Goal: Find specific page/section: Find specific page/section

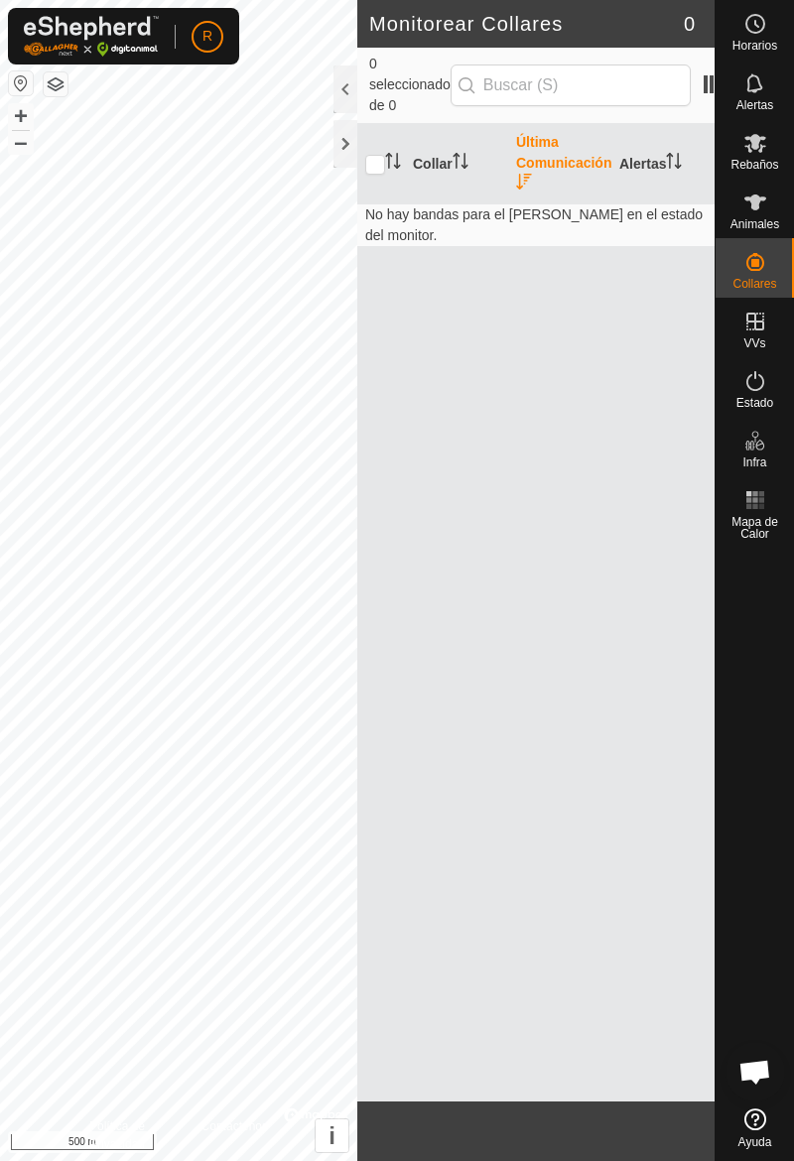
click at [764, 220] on span "Animales" at bounding box center [755, 224] width 49 height 12
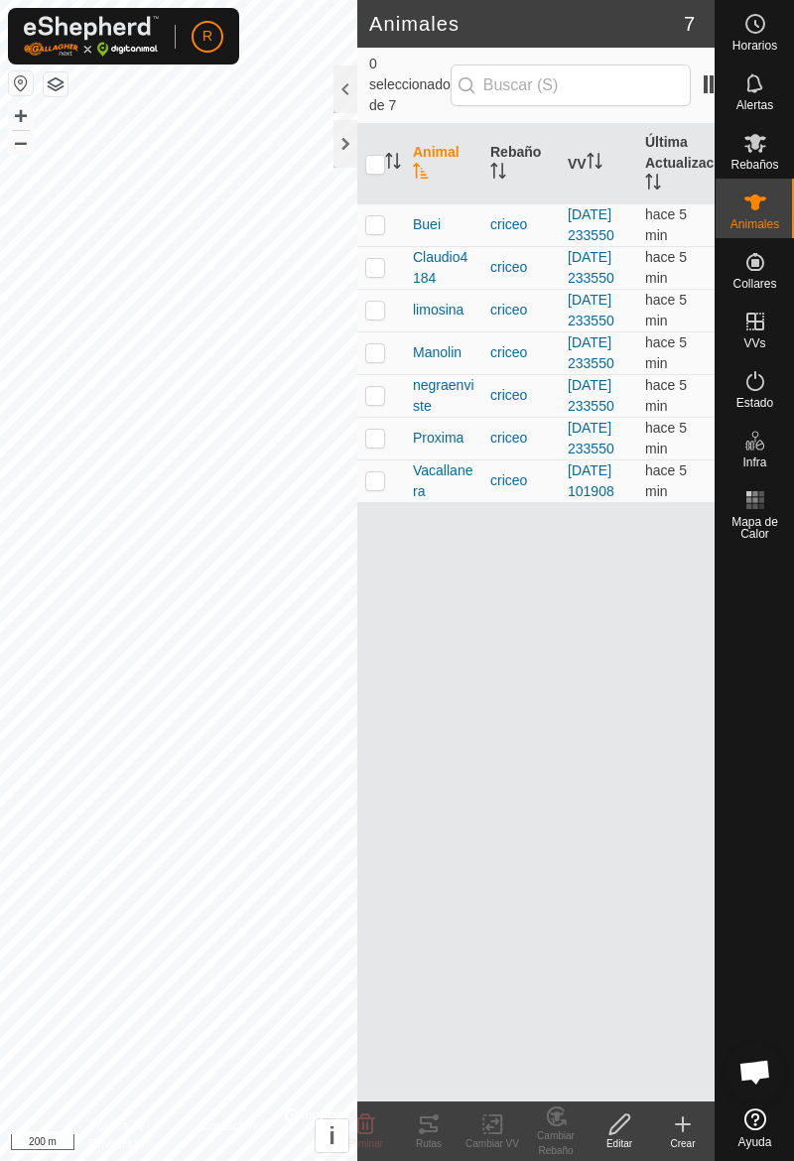
click at [383, 332] on td at bounding box center [381, 310] width 48 height 43
click at [437, 1142] on div "Rutas" at bounding box center [429, 1144] width 64 height 15
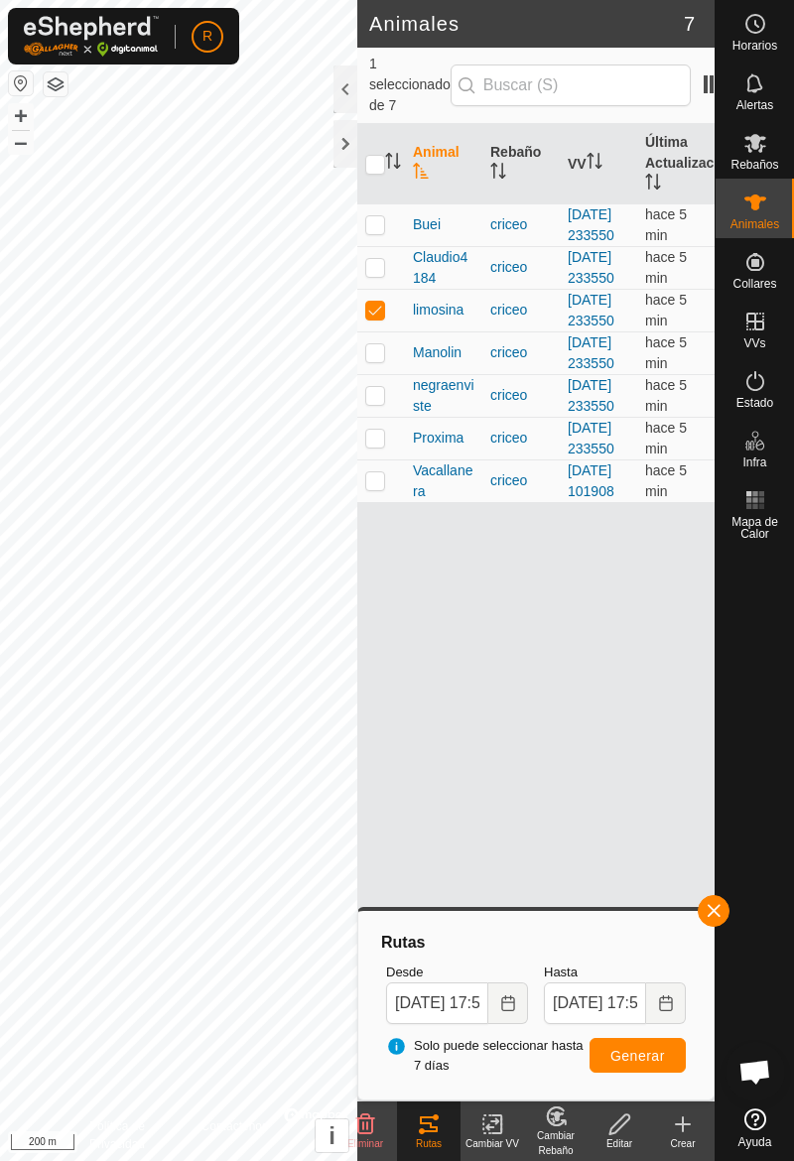
click at [389, 332] on td at bounding box center [381, 310] width 48 height 43
checkbox input "false"
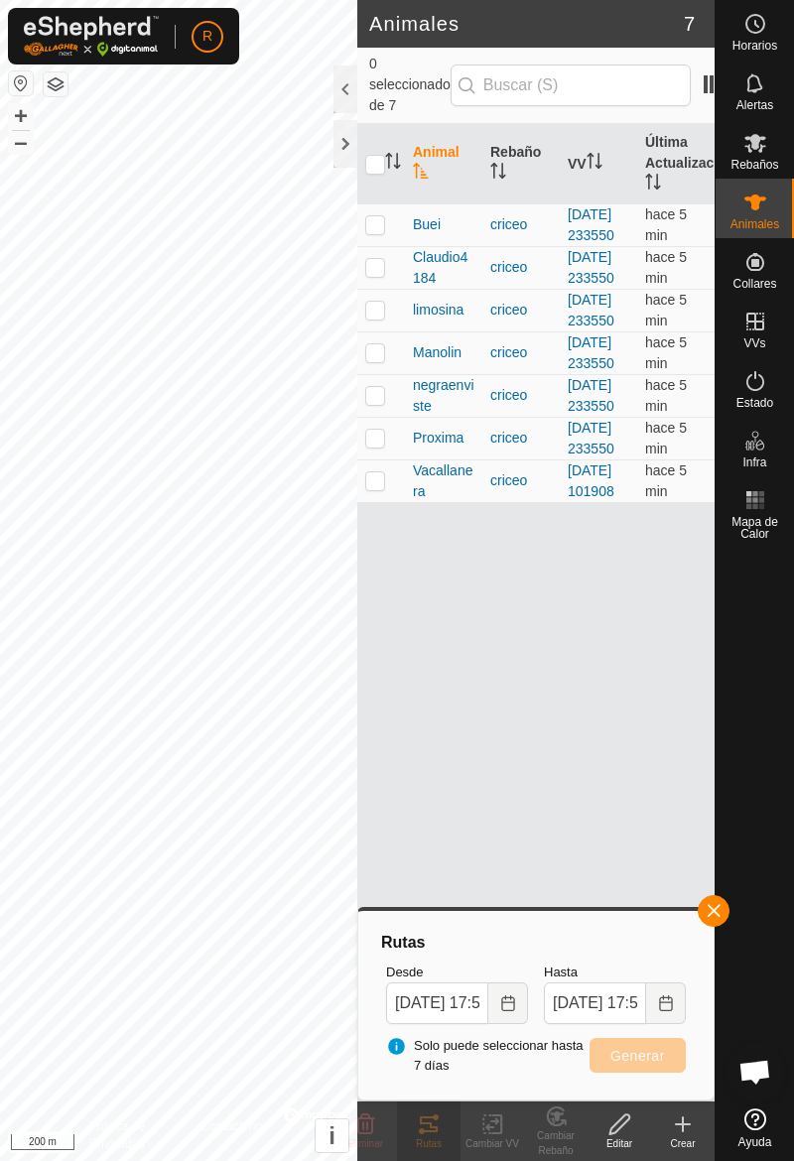
click at [729, 918] on div at bounding box center [755, 824] width 78 height 553
click at [726, 914] on button "button" at bounding box center [714, 911] width 32 height 32
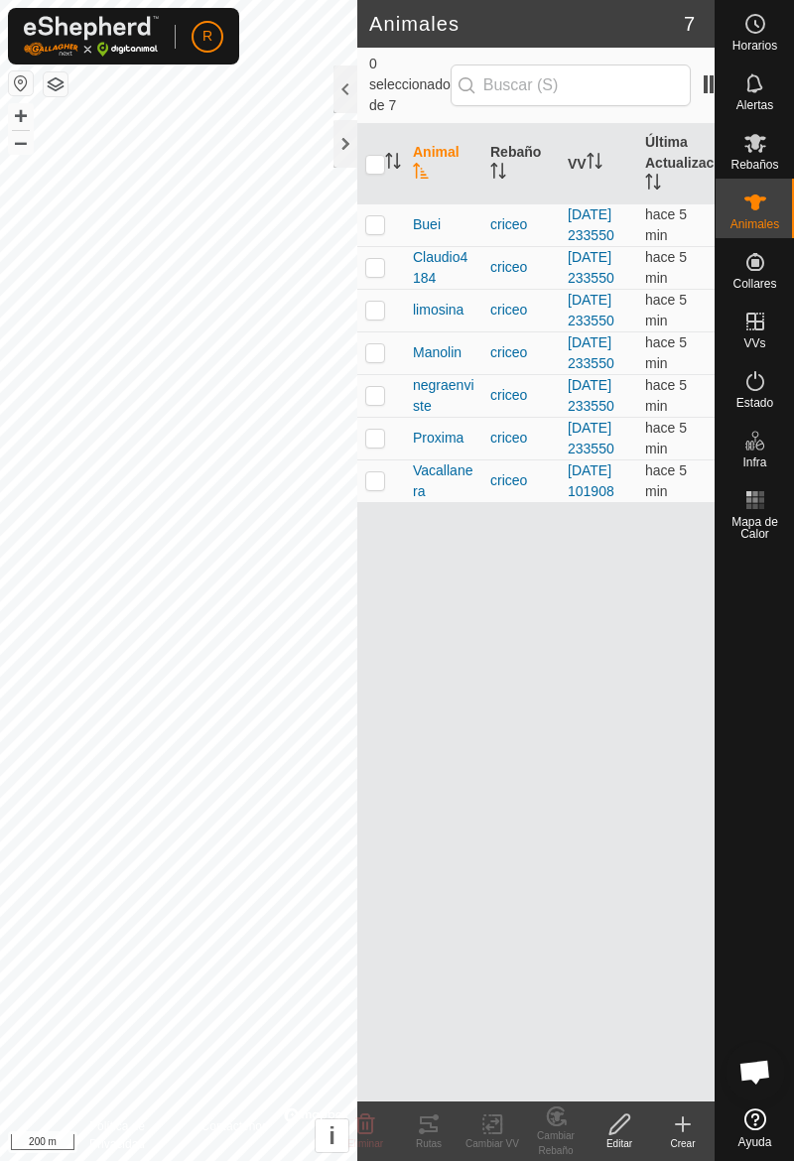
click at [378, 374] on td at bounding box center [381, 353] width 48 height 43
click at [442, 1132] on tracks-svg-icon at bounding box center [429, 1125] width 64 height 24
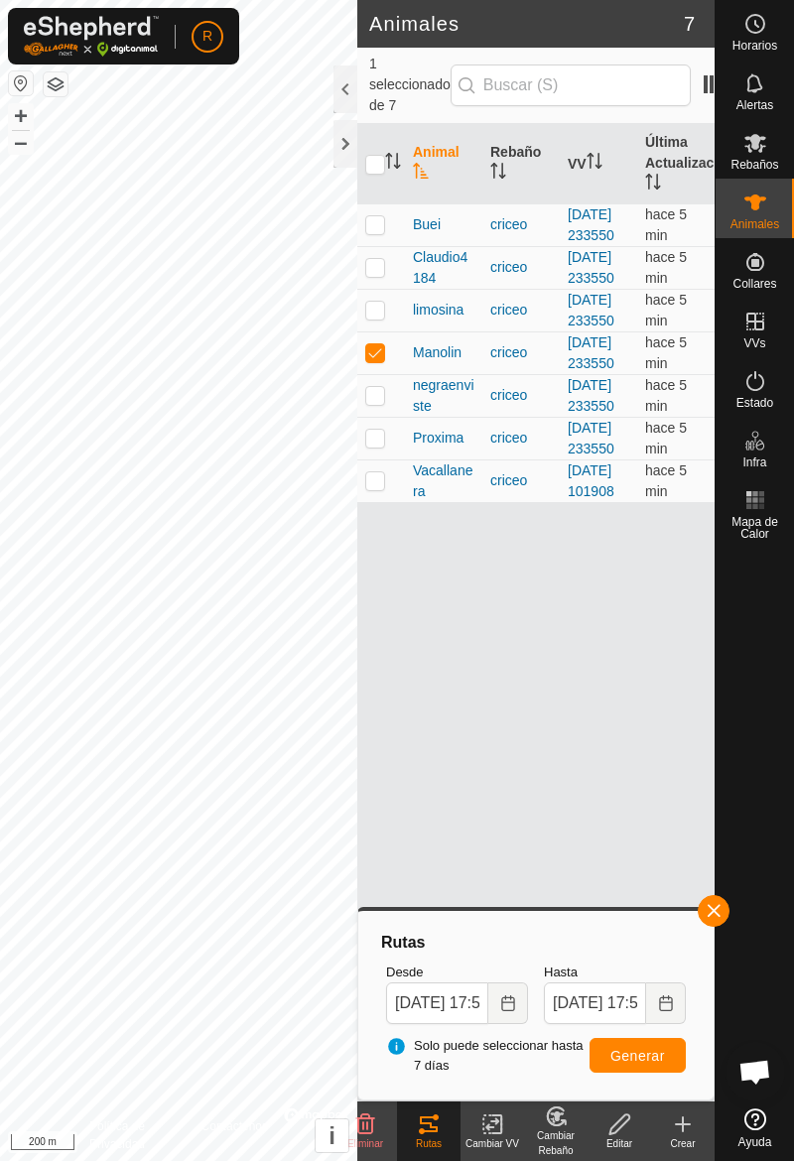
click at [384, 360] on p-checkbox at bounding box center [375, 352] width 20 height 16
checkbox input "false"
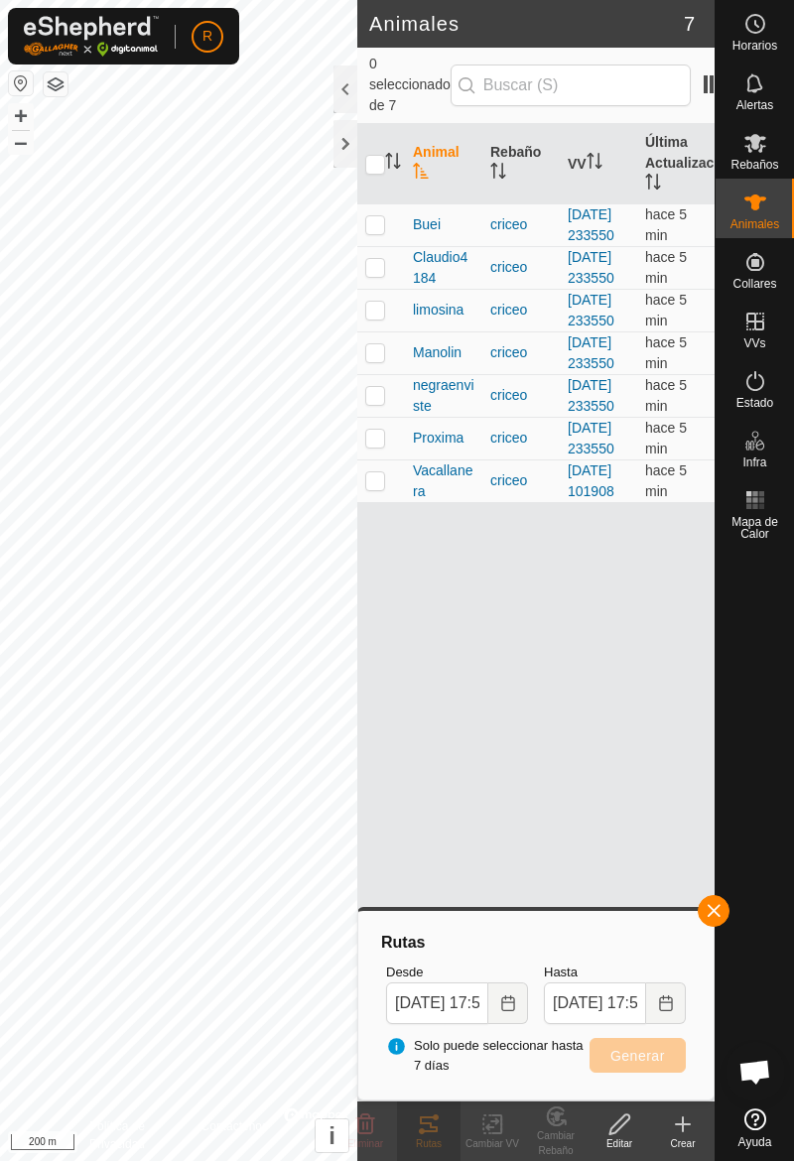
click at [717, 915] on span "button" at bounding box center [714, 911] width 16 height 16
